Goal: Find specific page/section: Find specific page/section

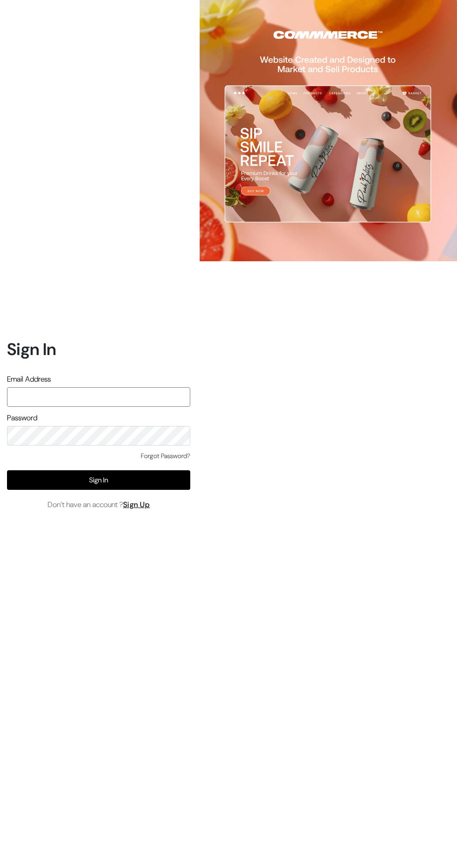
type input "[EMAIL_ADDRESS][DOMAIN_NAME]"
click at [153, 490] on button "Sign In" at bounding box center [98, 480] width 183 height 20
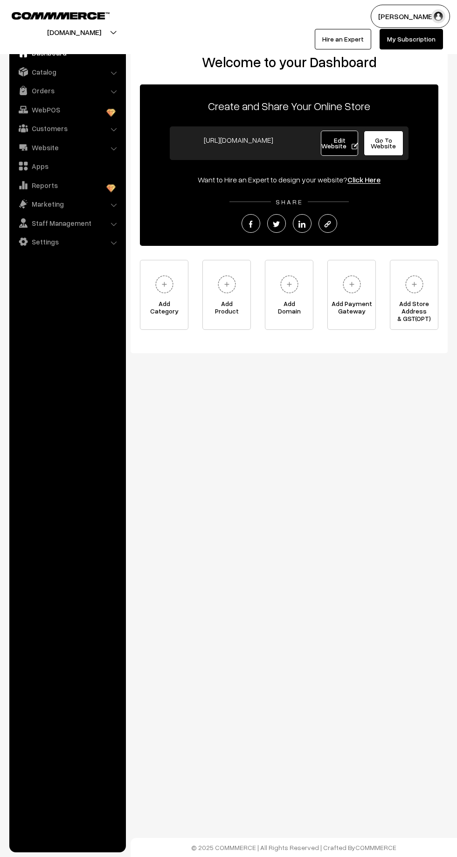
click at [65, 94] on link "Orders" at bounding box center [67, 90] width 111 height 17
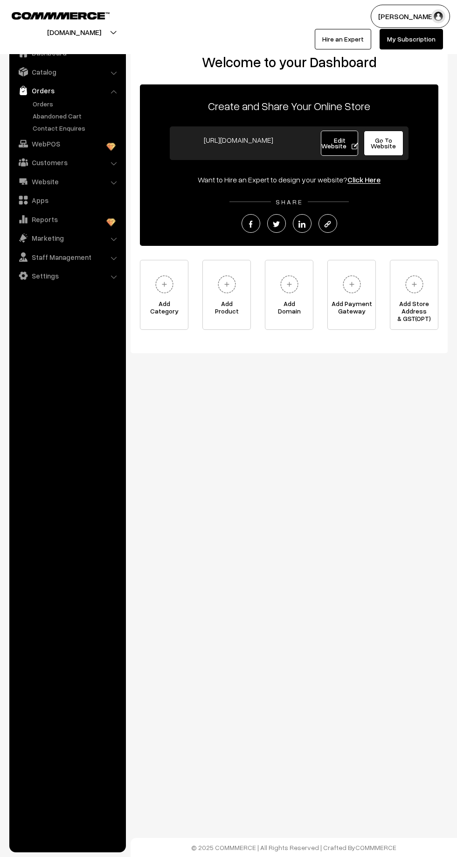
click at [79, 116] on link "Abandoned Cart" at bounding box center [76, 116] width 92 height 10
